Goal: Task Accomplishment & Management: Manage account settings

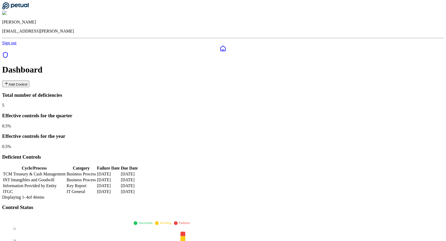
click at [66, 171] on td "TCM Treasury & Cash Management" at bounding box center [34, 173] width 63 height 5
click at [58, 177] on td "INT Intangibles and Goodwill" at bounding box center [34, 179] width 63 height 5
click at [47, 183] on td "Information Provided by Entity" at bounding box center [34, 185] width 63 height 5
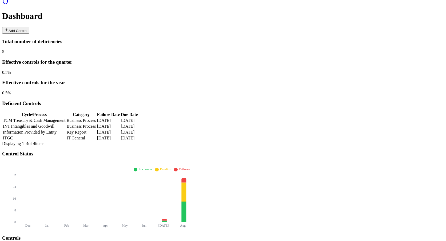
scroll to position [57, 0]
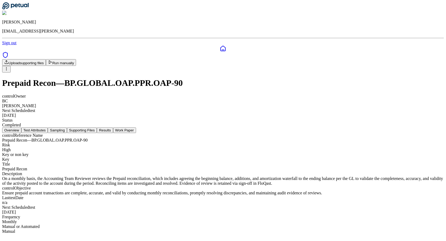
click at [97, 127] on button "Supporting Files" at bounding box center [82, 130] width 30 height 6
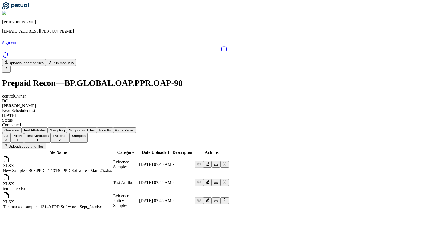
click at [46, 143] on button "Upload supporting files" at bounding box center [24, 146] width 44 height 7
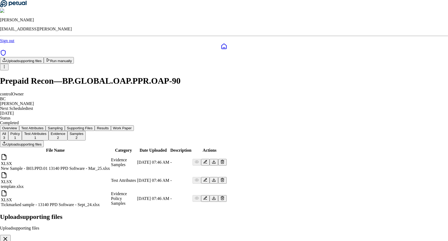
type input "**********"
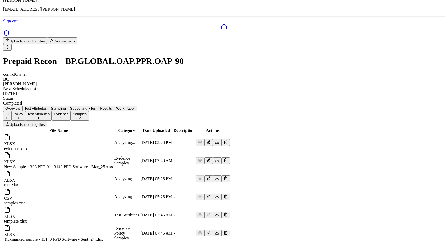
scroll to position [24, 0]
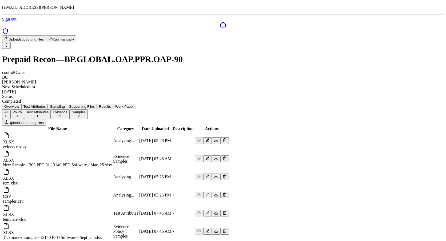
click at [227, 193] on icon at bounding box center [224, 195] width 4 height 4
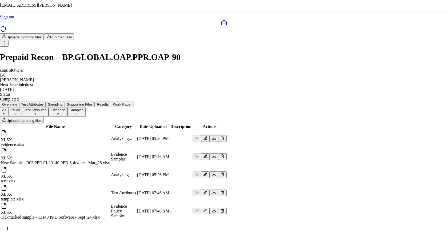
scroll to position [6, 0]
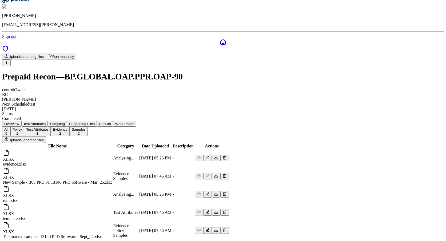
click at [226, 175] on icon at bounding box center [224, 176] width 2 height 3
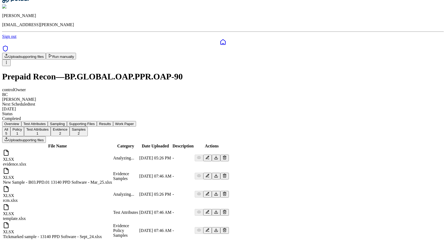
click at [226, 157] on icon at bounding box center [224, 158] width 2 height 3
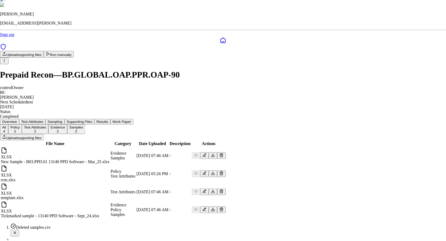
scroll to position [0, 0]
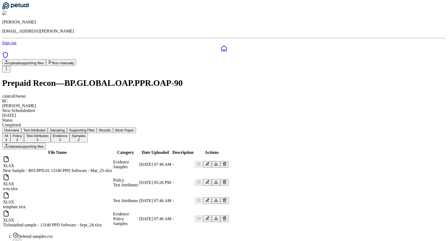
click at [227, 198] on icon at bounding box center [224, 200] width 4 height 4
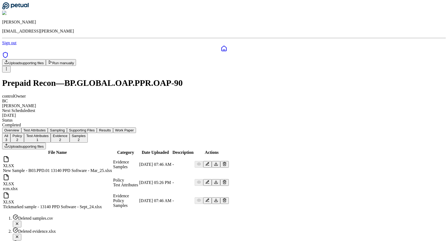
click at [226, 181] on icon at bounding box center [224, 182] width 2 height 3
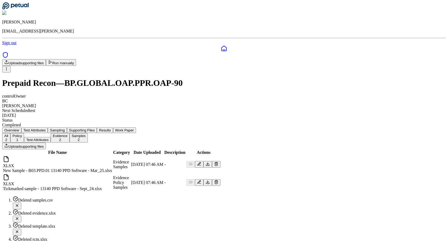
click at [19, 203] on icon "Notifications (F8)" at bounding box center [17, 205] width 4 height 4
click at [21, 203] on button "Notifications (F8)" at bounding box center [17, 206] width 9 height 7
click at [326, 197] on div "Deleted template.xlsx" at bounding box center [229, 202] width 433 height 13
click at [19, 221] on icon "Notifications (F8)" at bounding box center [17, 219] width 4 height 4
click at [21, 209] on button "Notifications (F8)" at bounding box center [17, 206] width 9 height 7
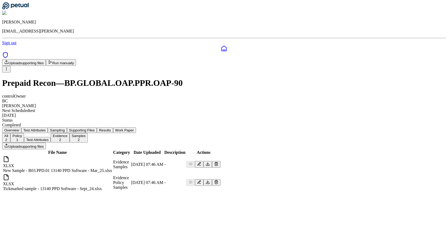
click at [8, 52] on icon at bounding box center [5, 55] width 6 height 6
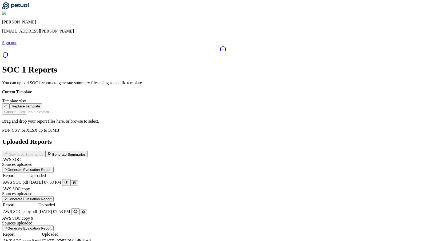
click at [63, 109] on input "file" at bounding box center [32, 112] width 61 height 6
type input "**********"
